Goal: Task Accomplishment & Management: Use online tool/utility

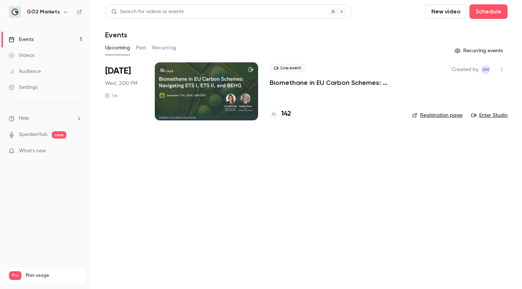
click at [170, 44] on button "Recurring" at bounding box center [164, 48] width 24 height 12
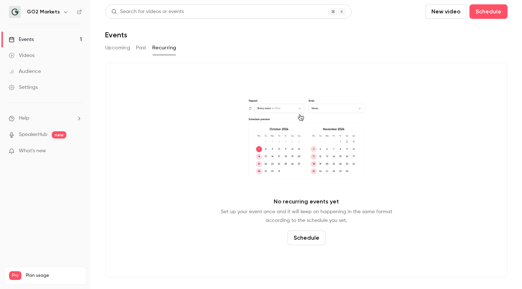
click at [144, 53] on button "Past" at bounding box center [141, 48] width 11 height 12
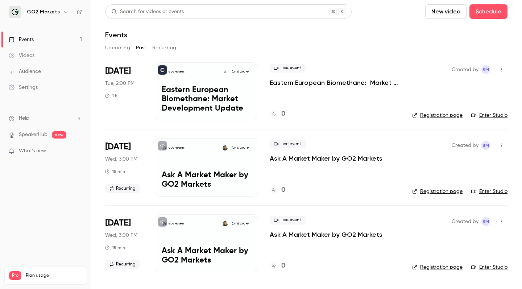
click at [169, 49] on button "Recurring" at bounding box center [164, 48] width 24 height 12
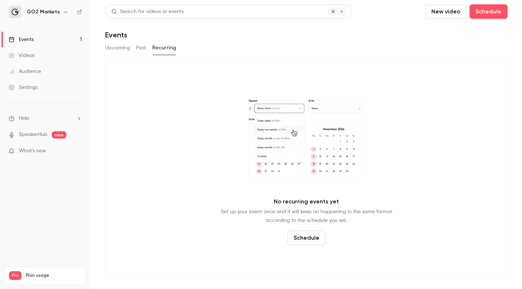
click at [143, 51] on button "Past" at bounding box center [141, 48] width 11 height 12
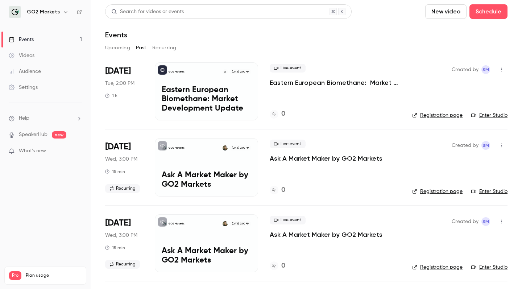
click at [109, 49] on button "Upcoming" at bounding box center [117, 48] width 25 height 12
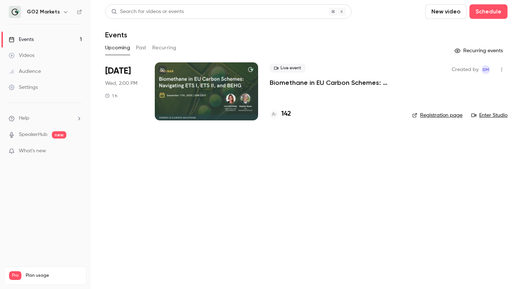
click at [294, 112] on div "142" at bounding box center [335, 114] width 131 height 10
click at [288, 112] on h4 "142" at bounding box center [286, 114] width 10 height 10
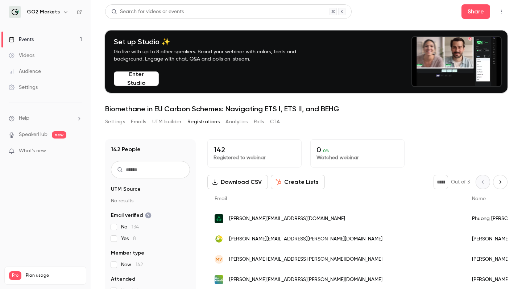
click at [253, 182] on button "Download CSV" at bounding box center [237, 182] width 61 height 14
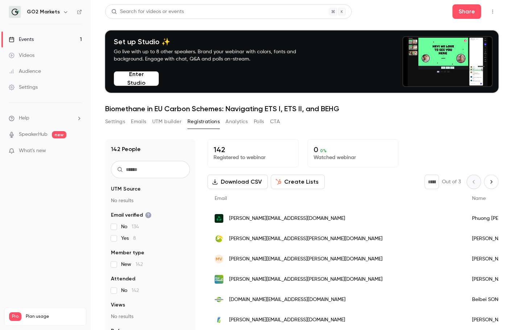
click at [61, 40] on link "Events 1" at bounding box center [45, 40] width 91 height 16
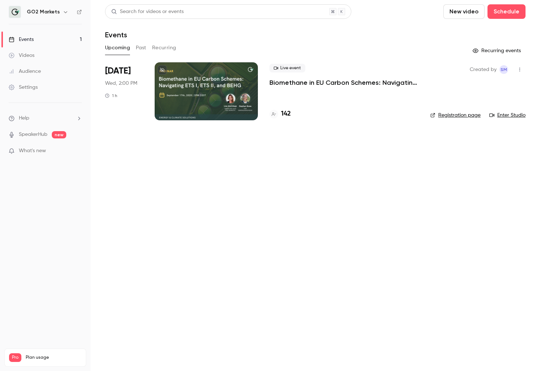
click at [276, 1] on main "Search for videos or events New video Schedule Events Upcoming Past Recurring R…" at bounding box center [316, 185] width 450 height 371
